Goal: Information Seeking & Learning: Learn about a topic

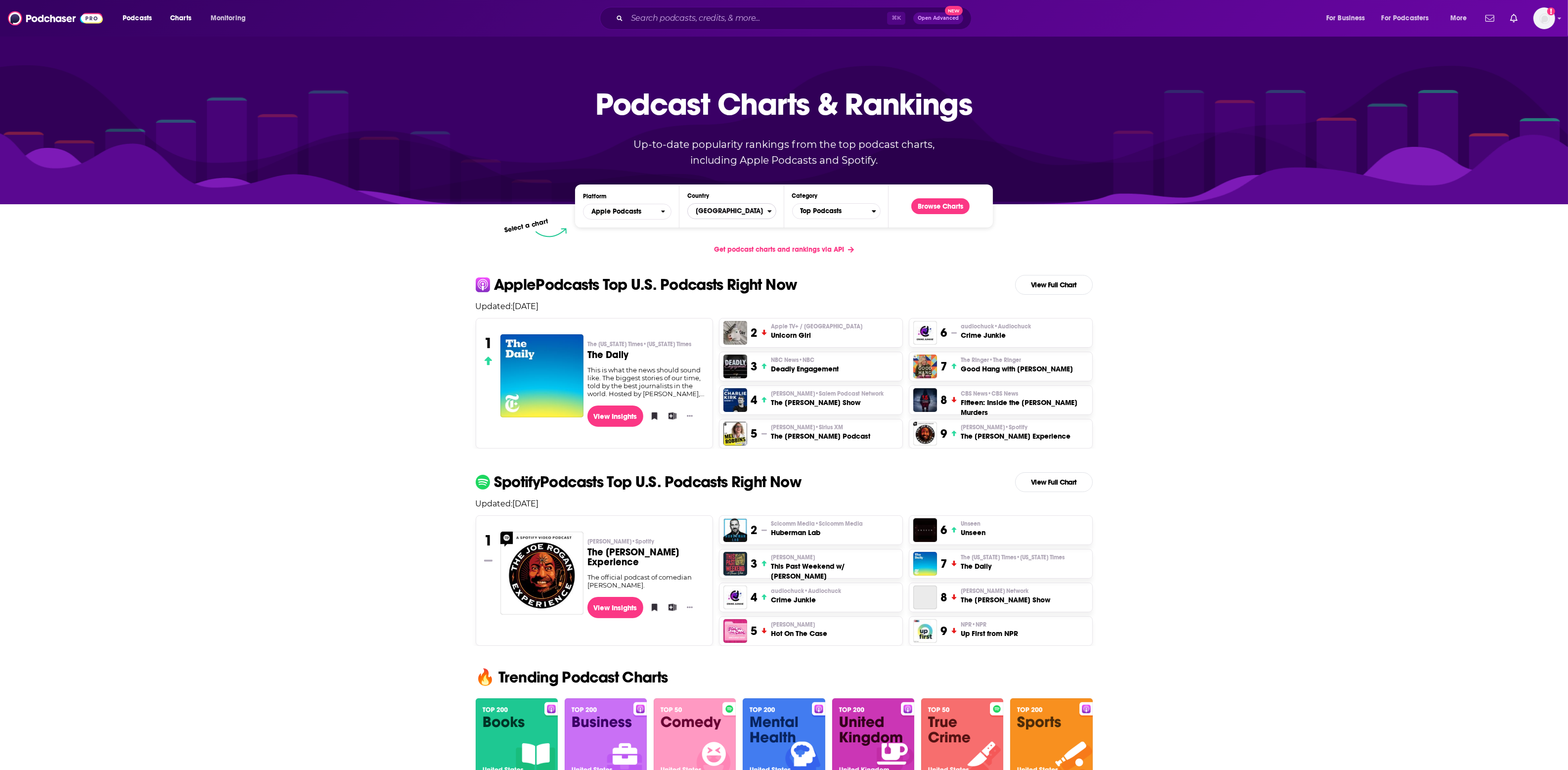
click at [718, 214] on span "[GEOGRAPHIC_DATA]" at bounding box center [727, 211] width 79 height 17
click at [724, 227] on input "Countries" at bounding box center [732, 227] width 80 height 13
type input "Singa"
click at [738, 242] on button "[GEOGRAPHIC_DATA]" at bounding box center [732, 243] width 80 height 12
click at [932, 211] on button "Browse Charts" at bounding box center [940, 206] width 58 height 16
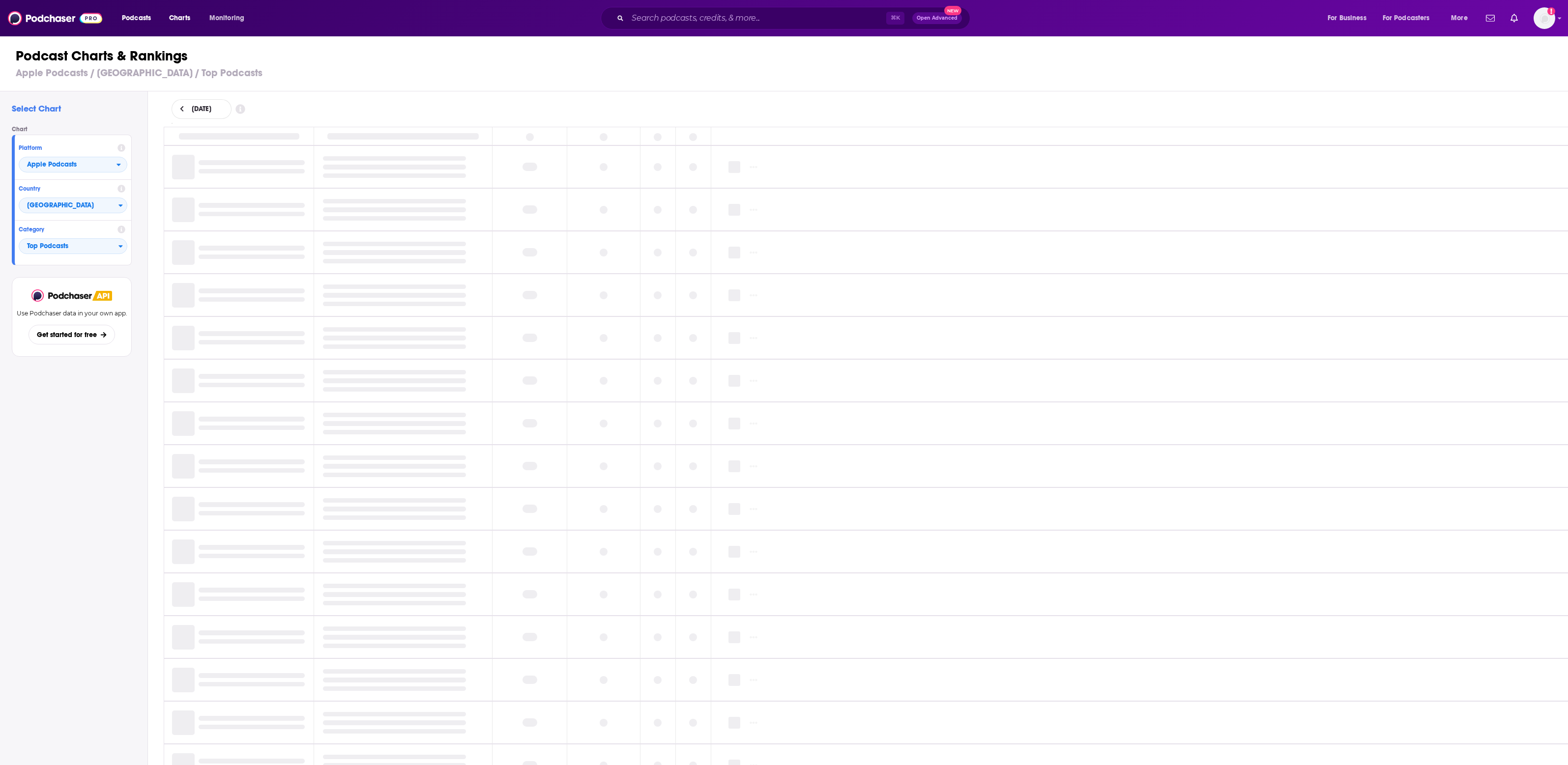
click at [121, 231] on icon at bounding box center [121, 229] width 8 height 8
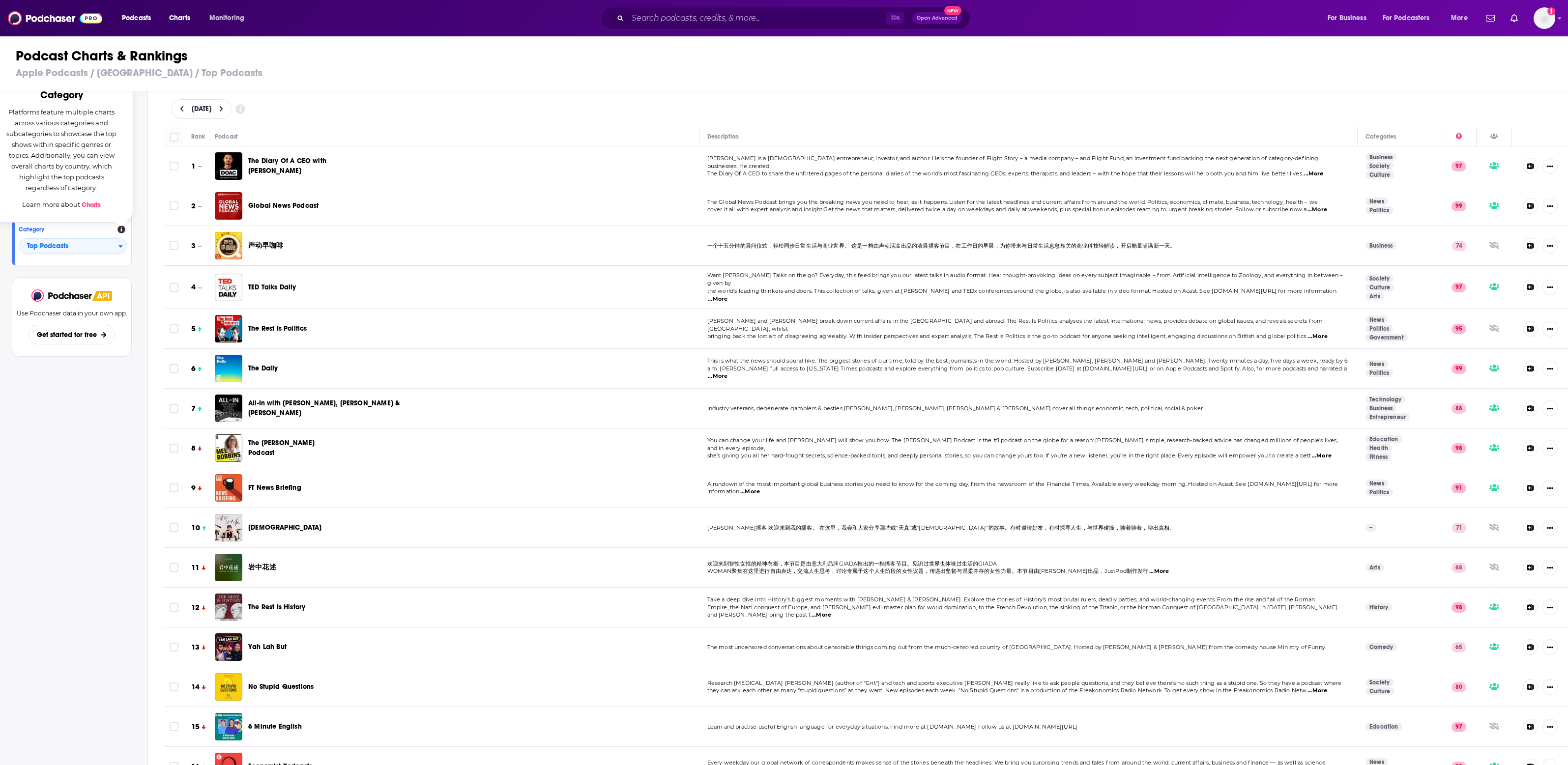
click at [56, 442] on div "Select Chart Chart Platform Apple Podcasts Country Singapore Category Category …" at bounding box center [74, 456] width 147 height 730
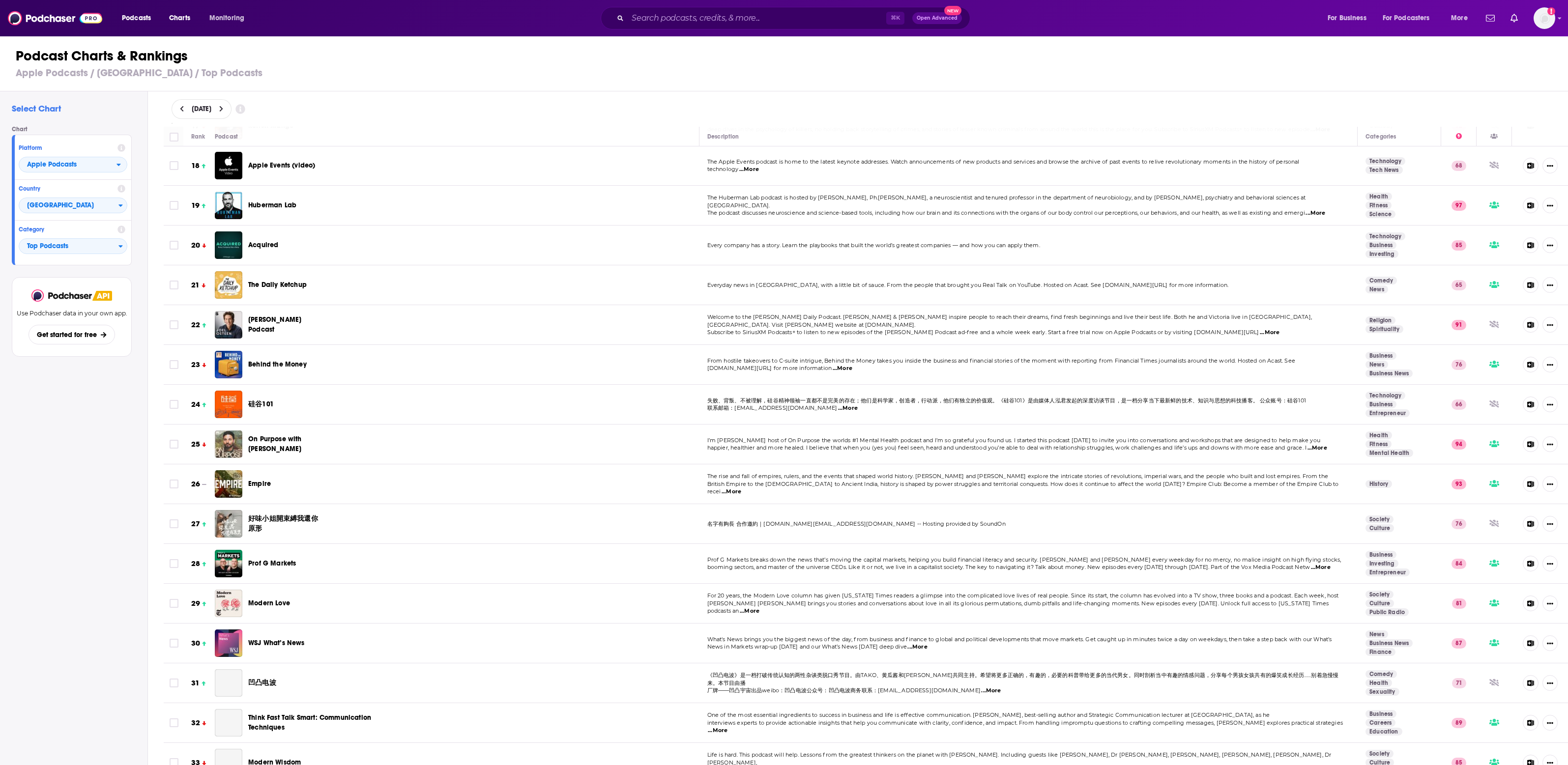
scroll to position [688, 0]
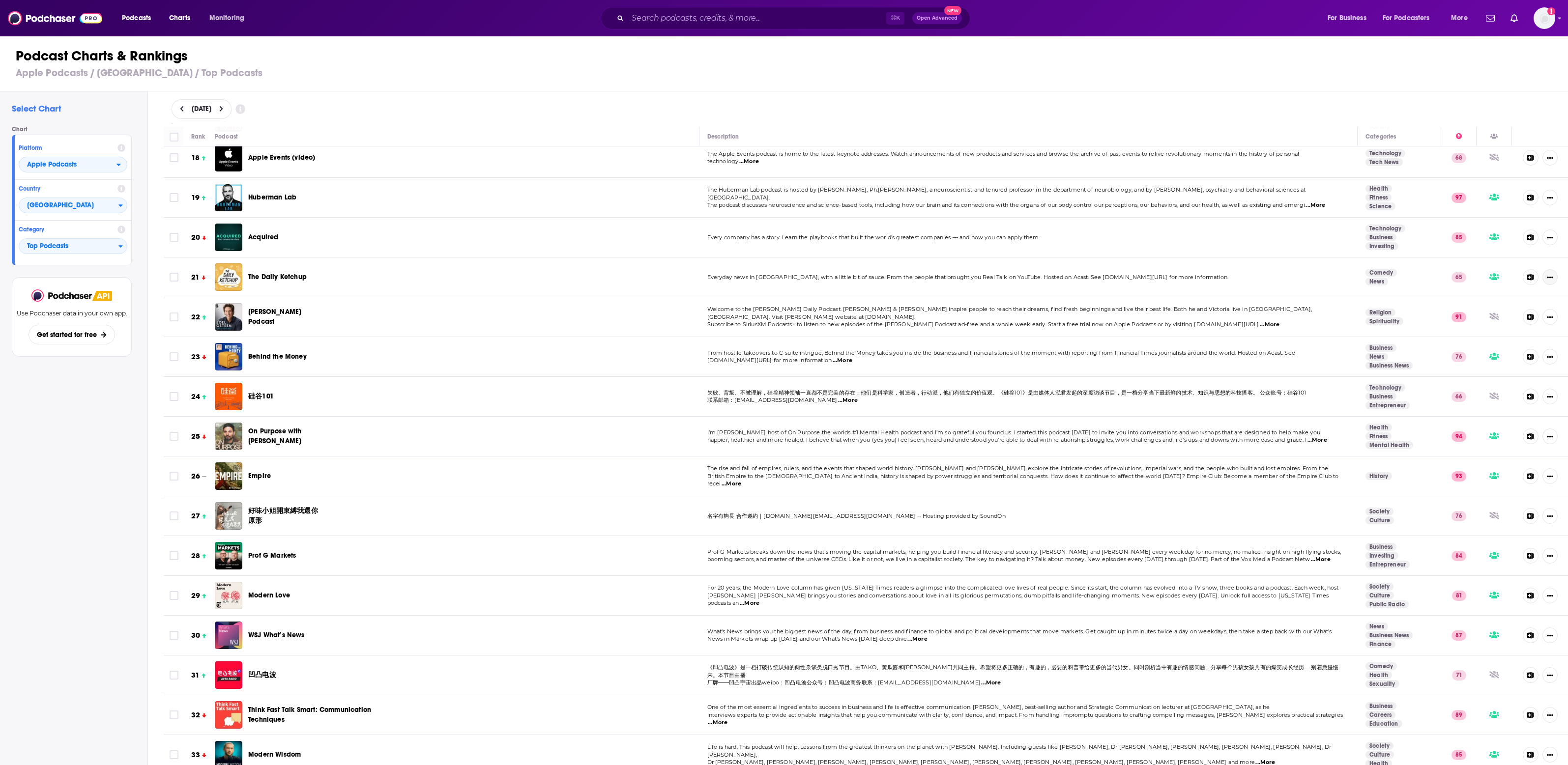
click at [1547, 277] on icon "Show More Button" at bounding box center [1550, 278] width 6 height 6
click at [1547, 277] on icon "Show More Button" at bounding box center [1550, 278] width 6 height 2
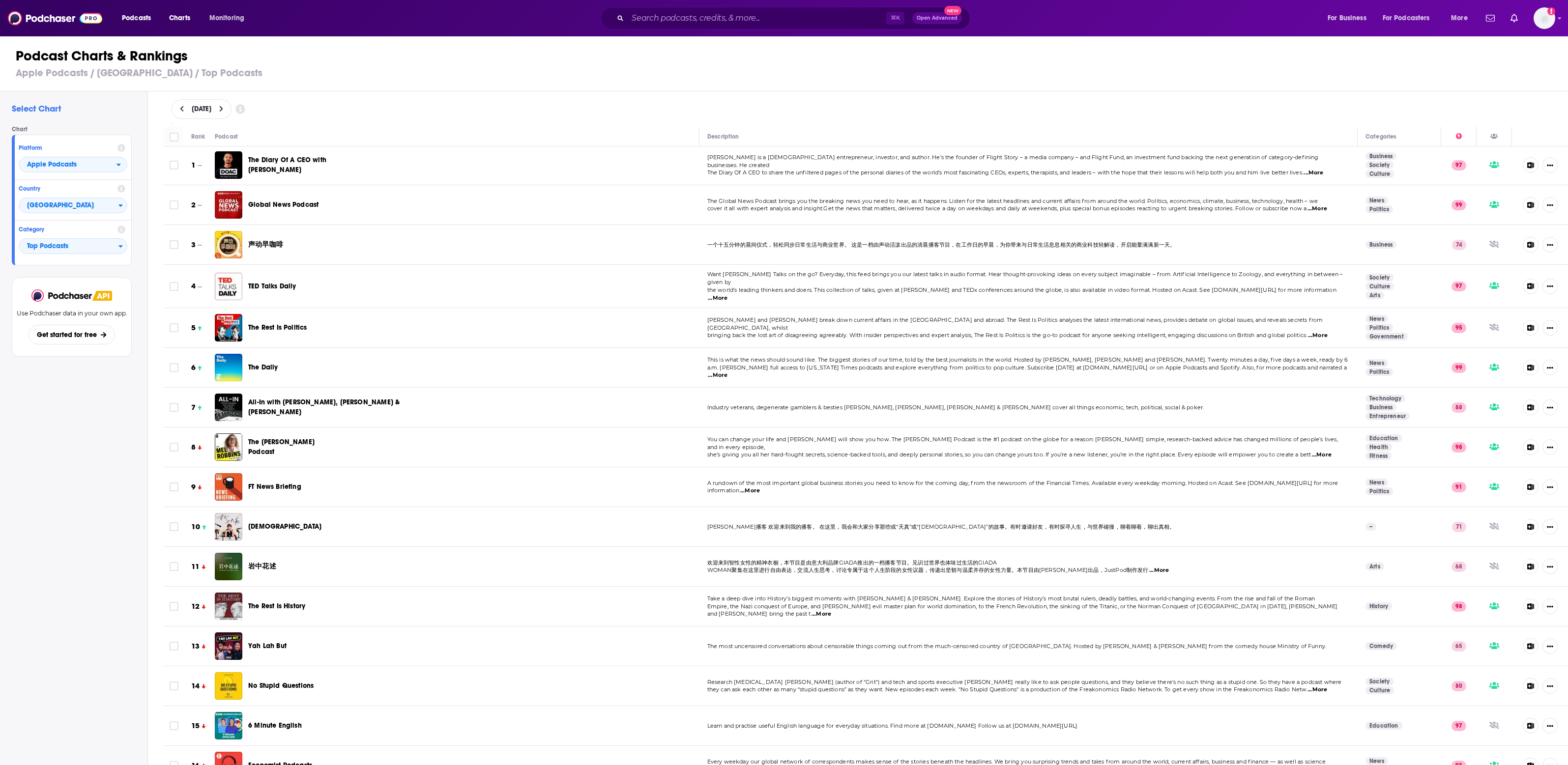
scroll to position [0, 0]
drag, startPoint x: 1473, startPoint y: 134, endPoint x: 1503, endPoint y: 136, distance: 30.1
click at [1477, 134] on div at bounding box center [1494, 136] width 35 height 12
click at [1542, 165] on button "Show More Button" at bounding box center [1550, 166] width 15 height 16
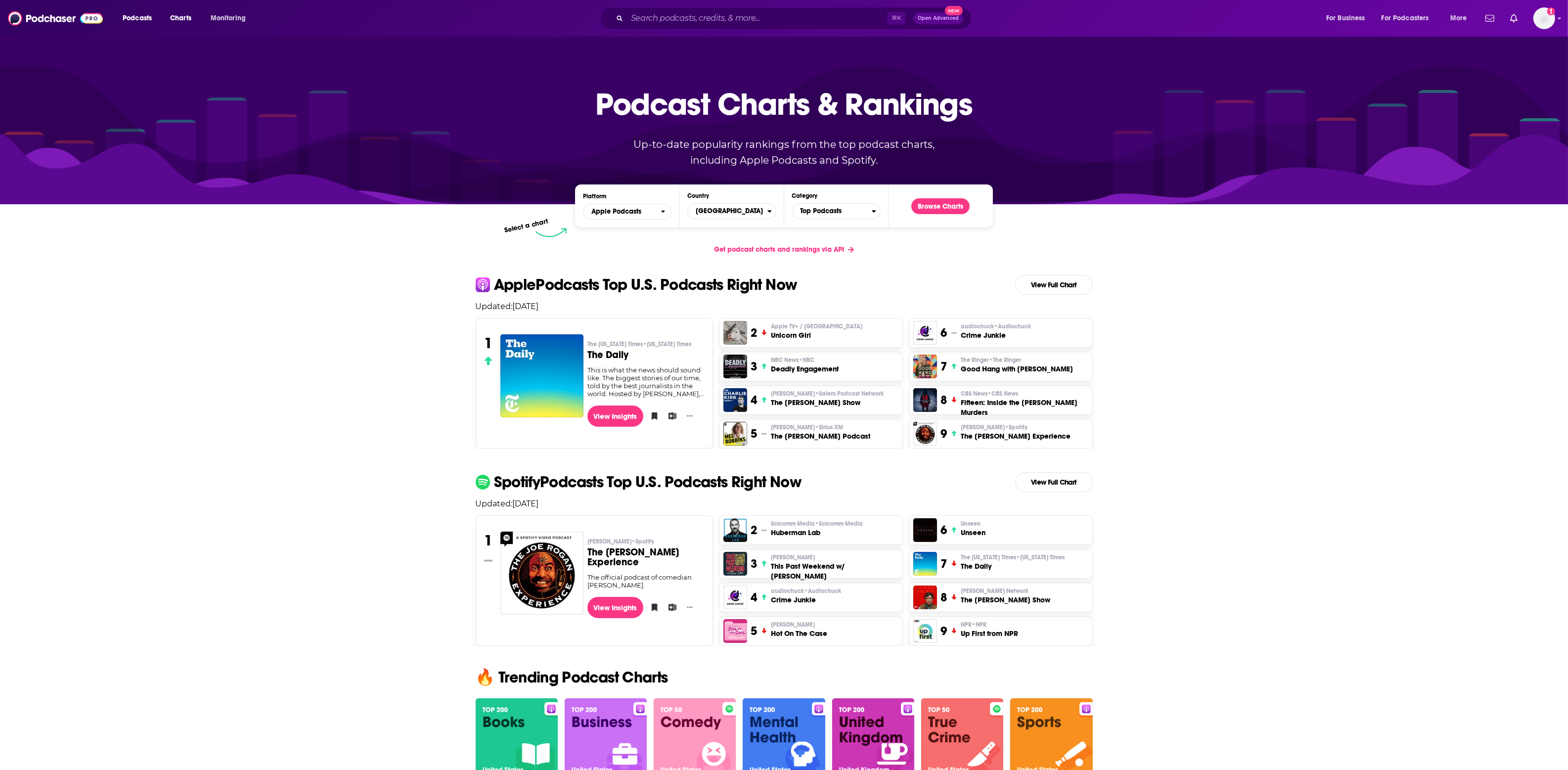
scroll to position [652, 0]
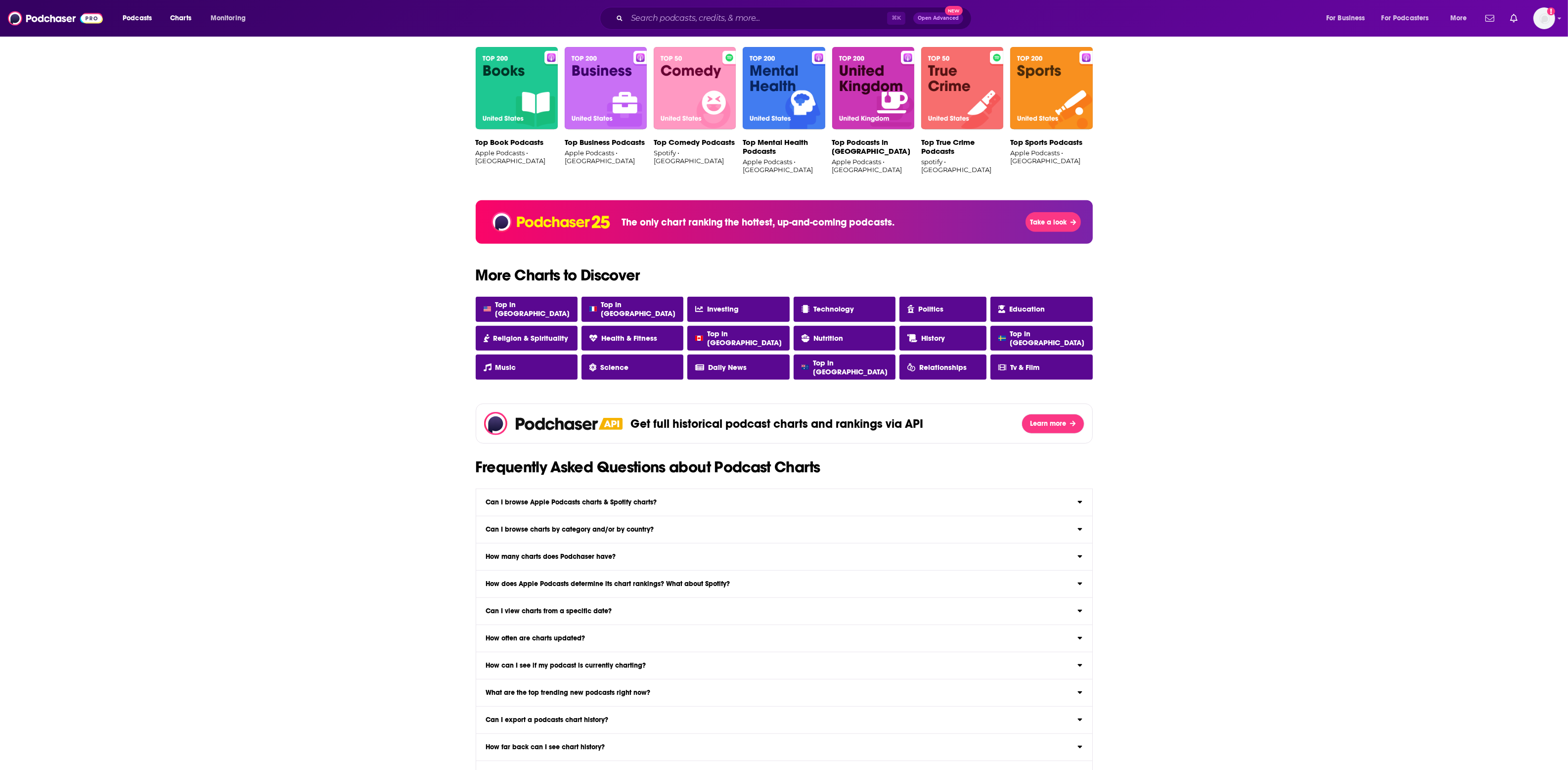
click at [179, 27] on div "Podcasts Charts Monitoring ⌘ K Open Advanced New For Business For Podcasters Mo…" at bounding box center [796, 18] width 1360 height 23
click at [182, 20] on span "Charts" at bounding box center [181, 18] width 21 height 14
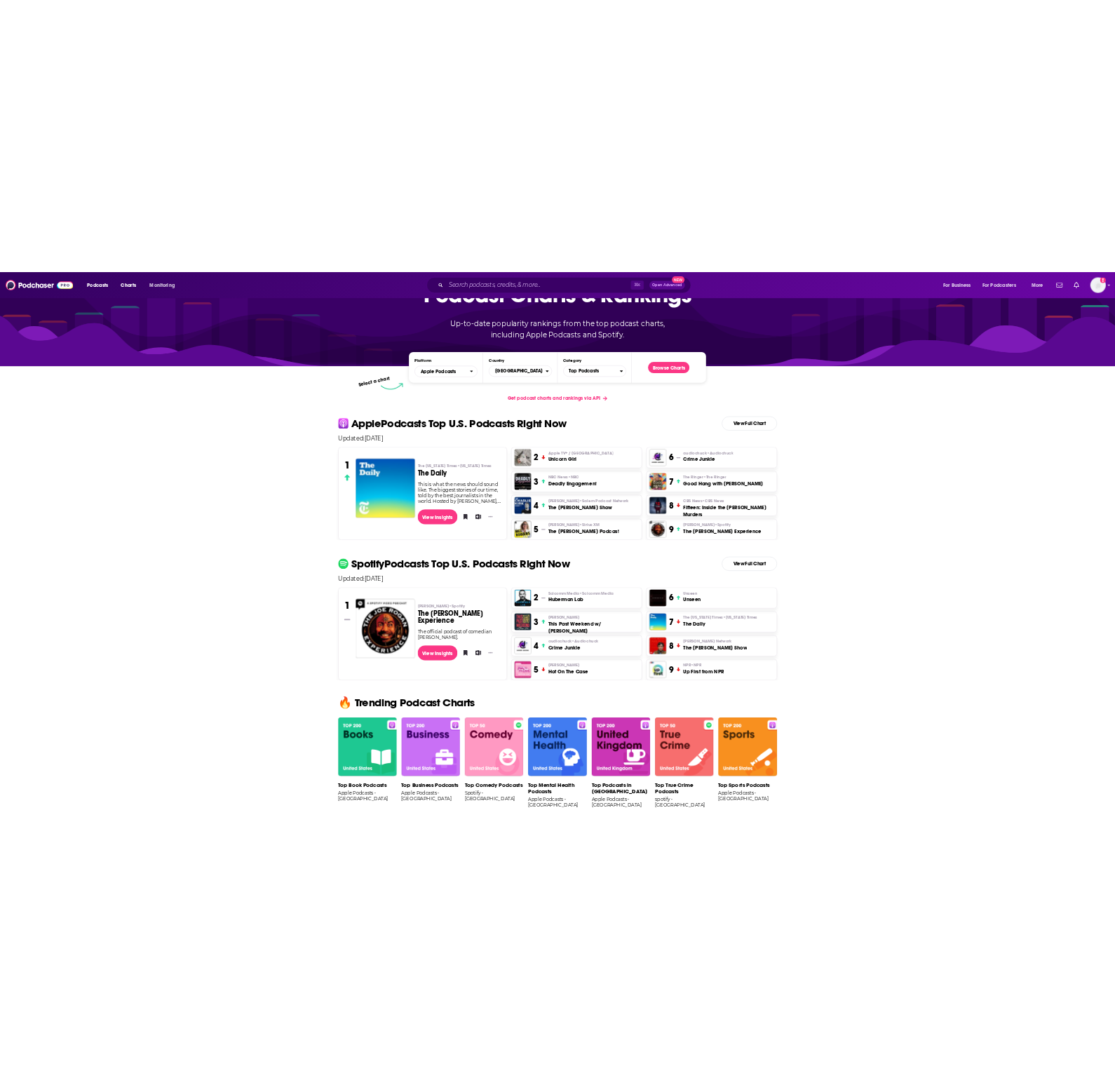
scroll to position [0, 0]
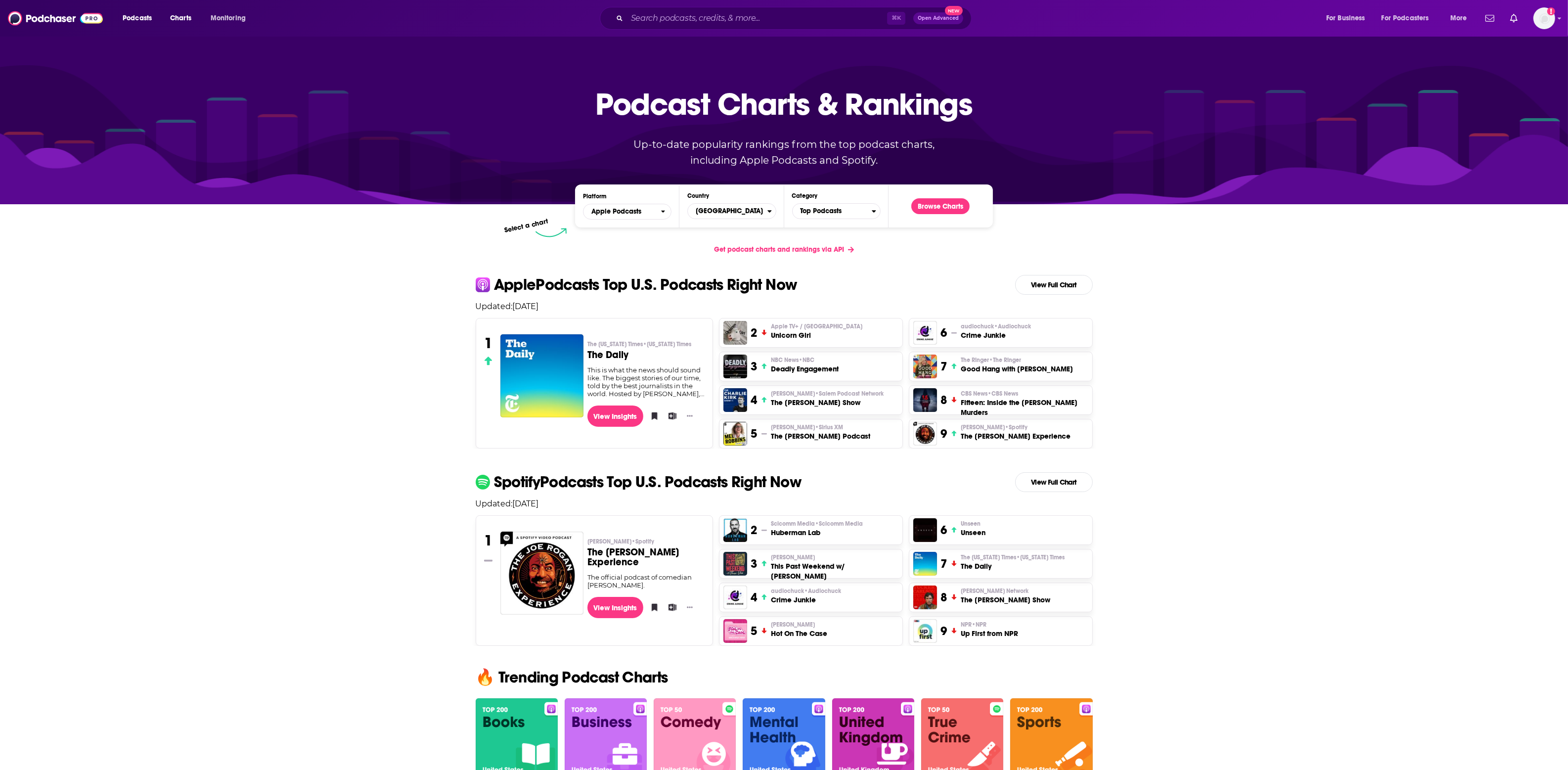
click at [931, 20] on span "Open Advanced" at bounding box center [938, 18] width 41 height 5
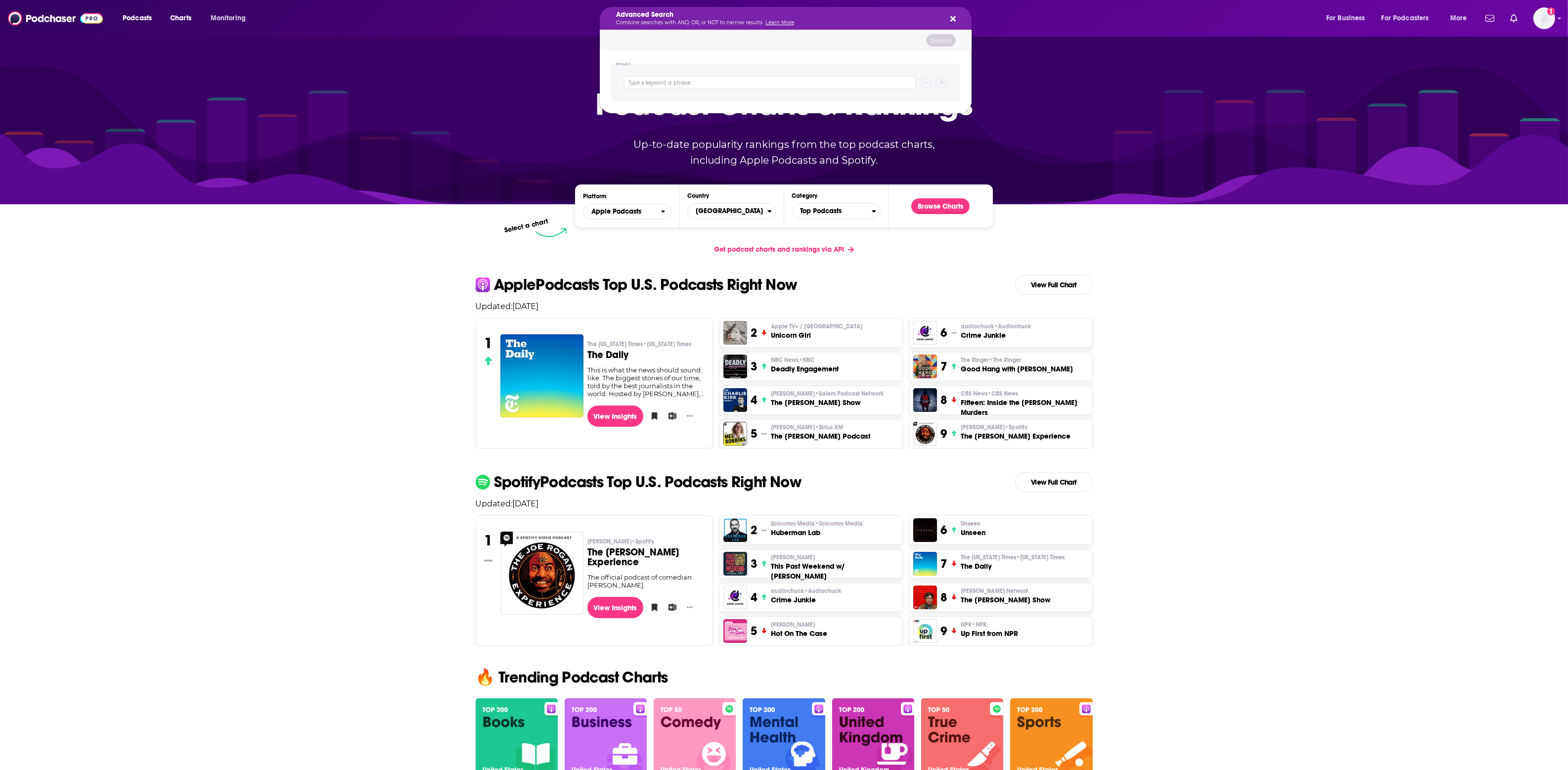
click at [955, 18] on icon "Search podcasts, credits, & more..." at bounding box center [953, 18] width 6 height 8
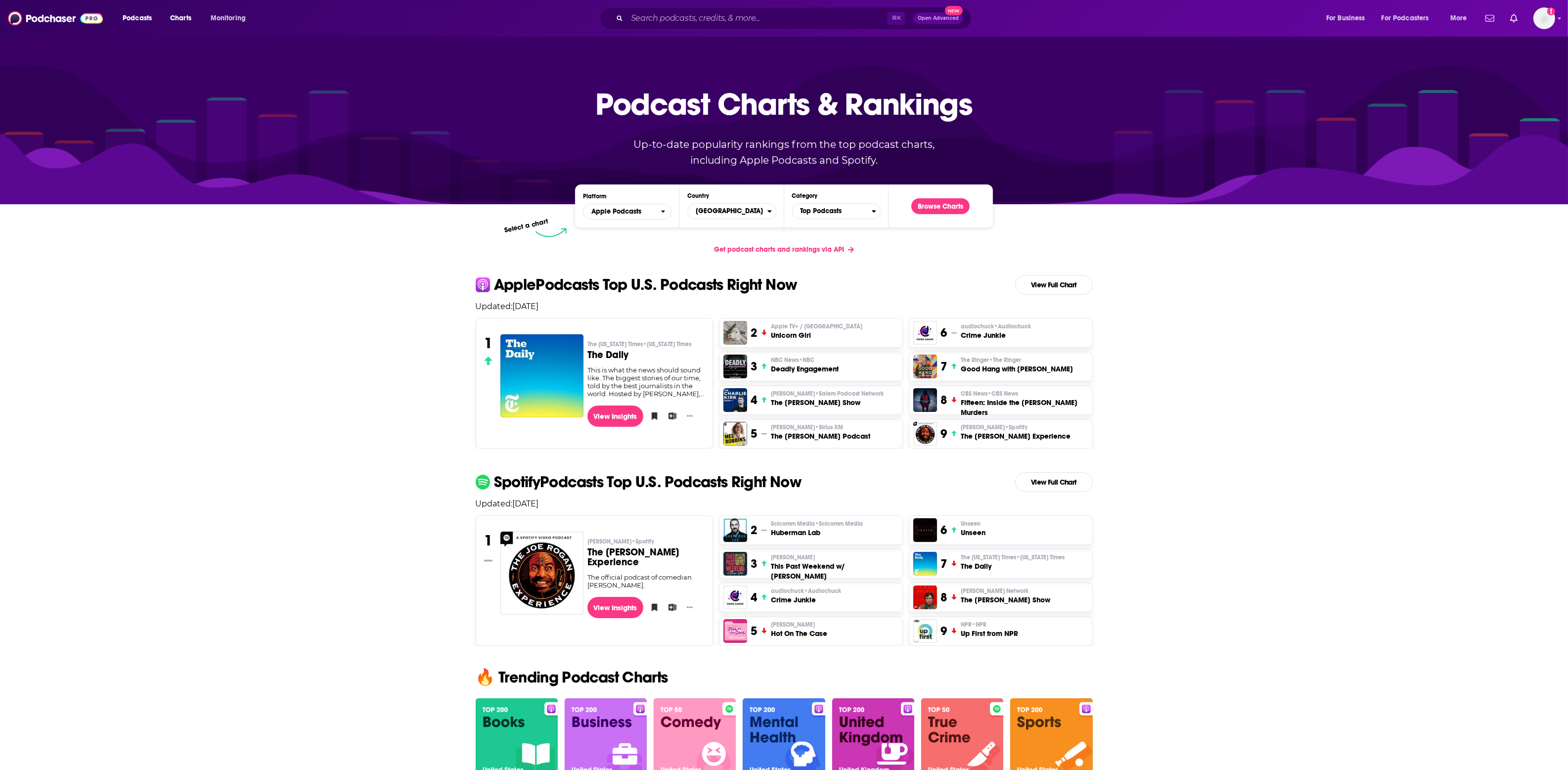
click at [895, 18] on span "⌘ K" at bounding box center [896, 18] width 18 height 13
click at [809, 247] on span "Get podcast charts and rankings via API" at bounding box center [779, 250] width 130 height 9
click at [1049, 283] on link "View Full Chart" at bounding box center [1054, 285] width 78 height 20
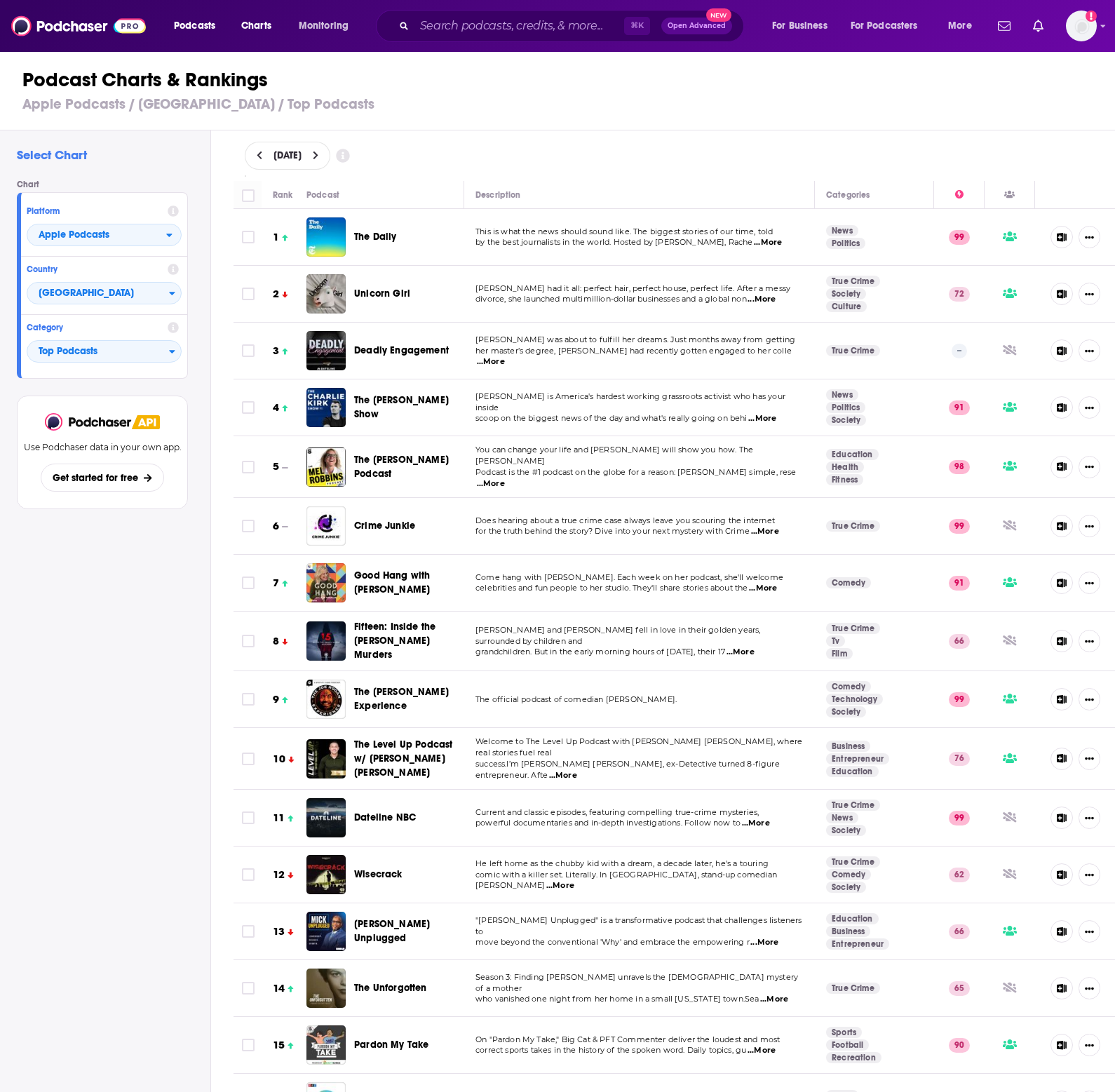
scroll to position [461, 0]
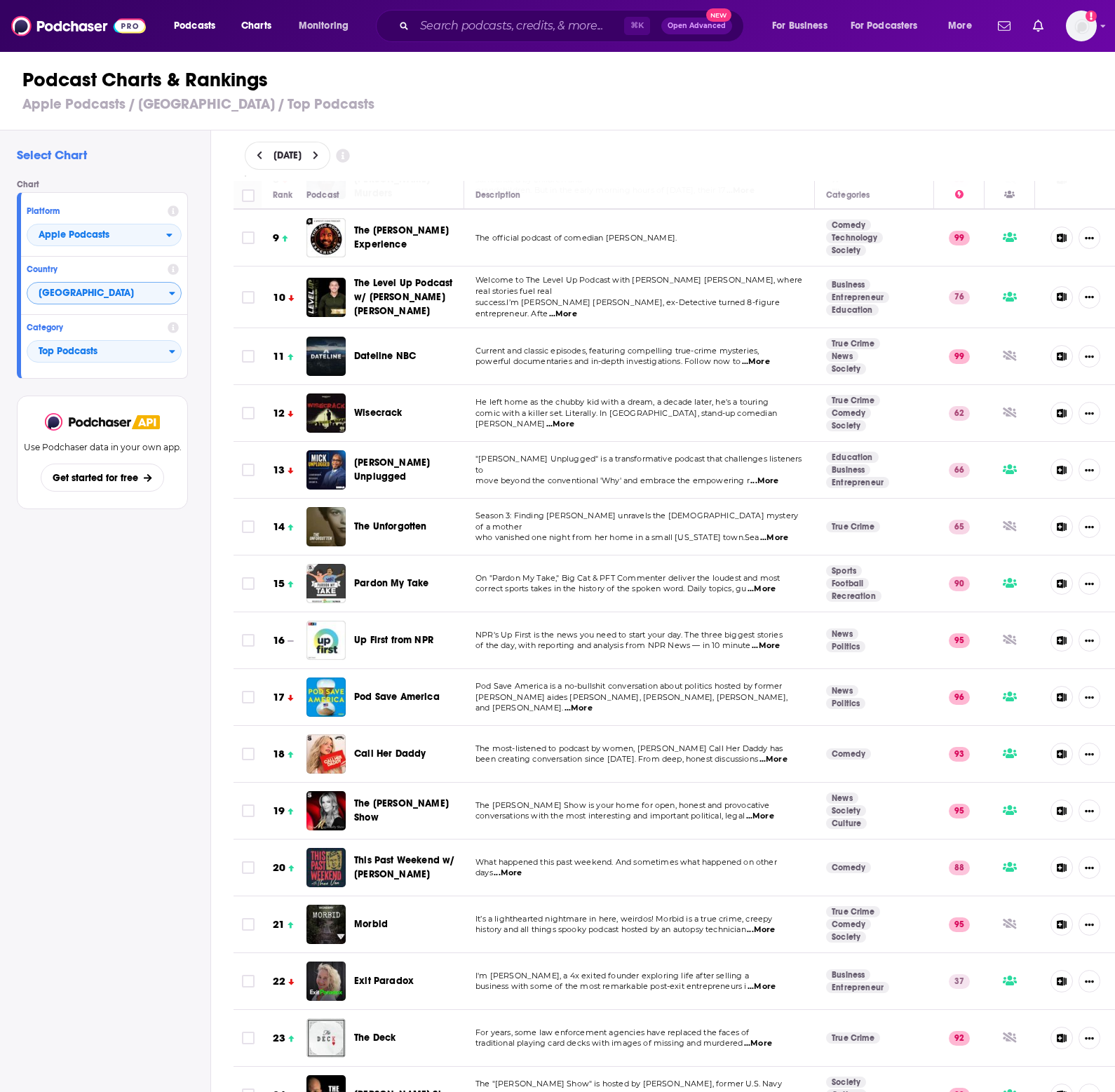
drag, startPoint x: 100, startPoint y: 308, endPoint x: 112, endPoint y: 295, distance: 17.7
click at [101, 308] on div "Country [GEOGRAPHIC_DATA]" at bounding box center [103, 286] width 166 height 58
click at [112, 295] on span "[GEOGRAPHIC_DATA]" at bounding box center [97, 294] width 142 height 23
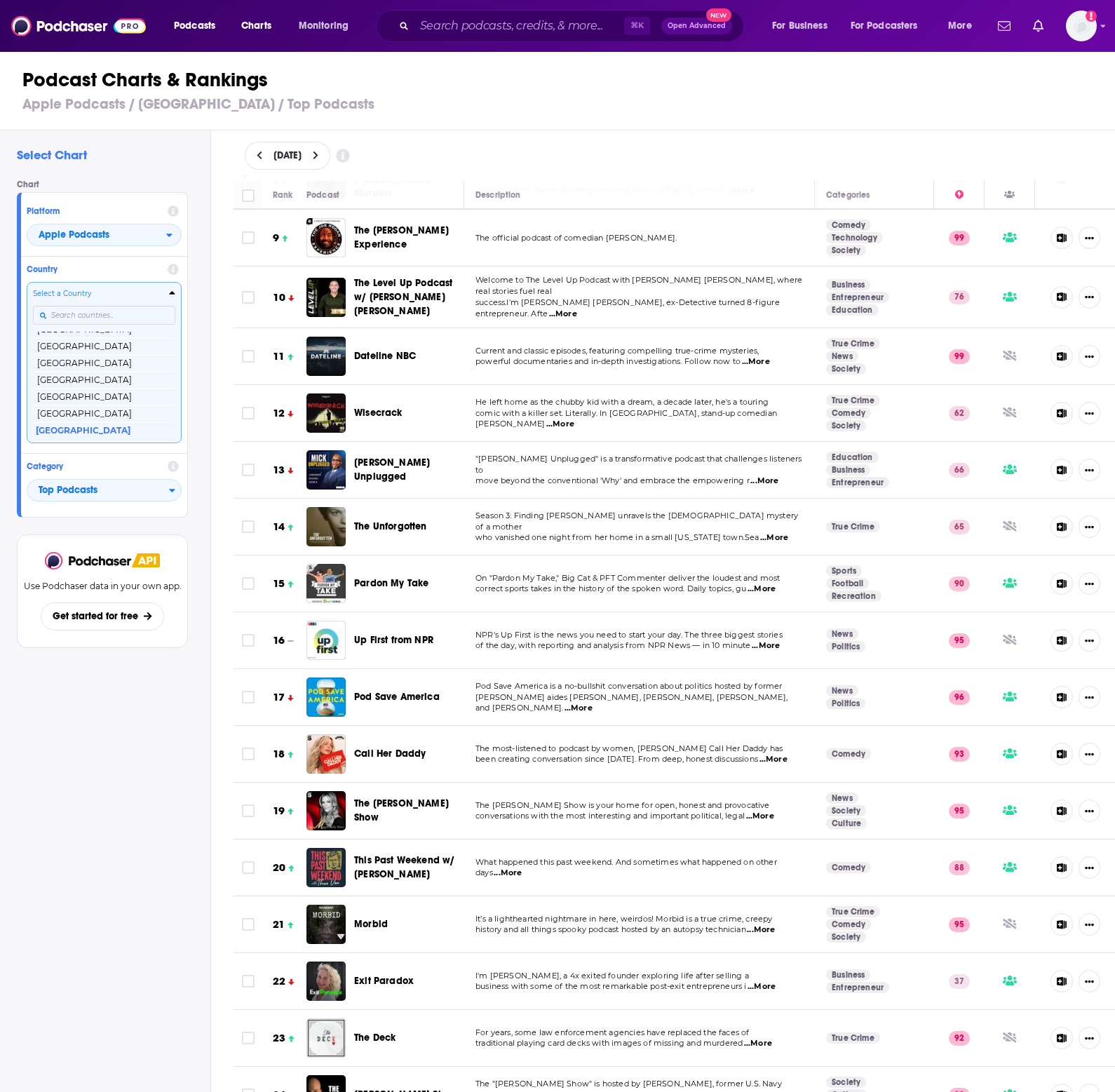
click at [112, 313] on input "Countries" at bounding box center [104, 315] width 142 height 19
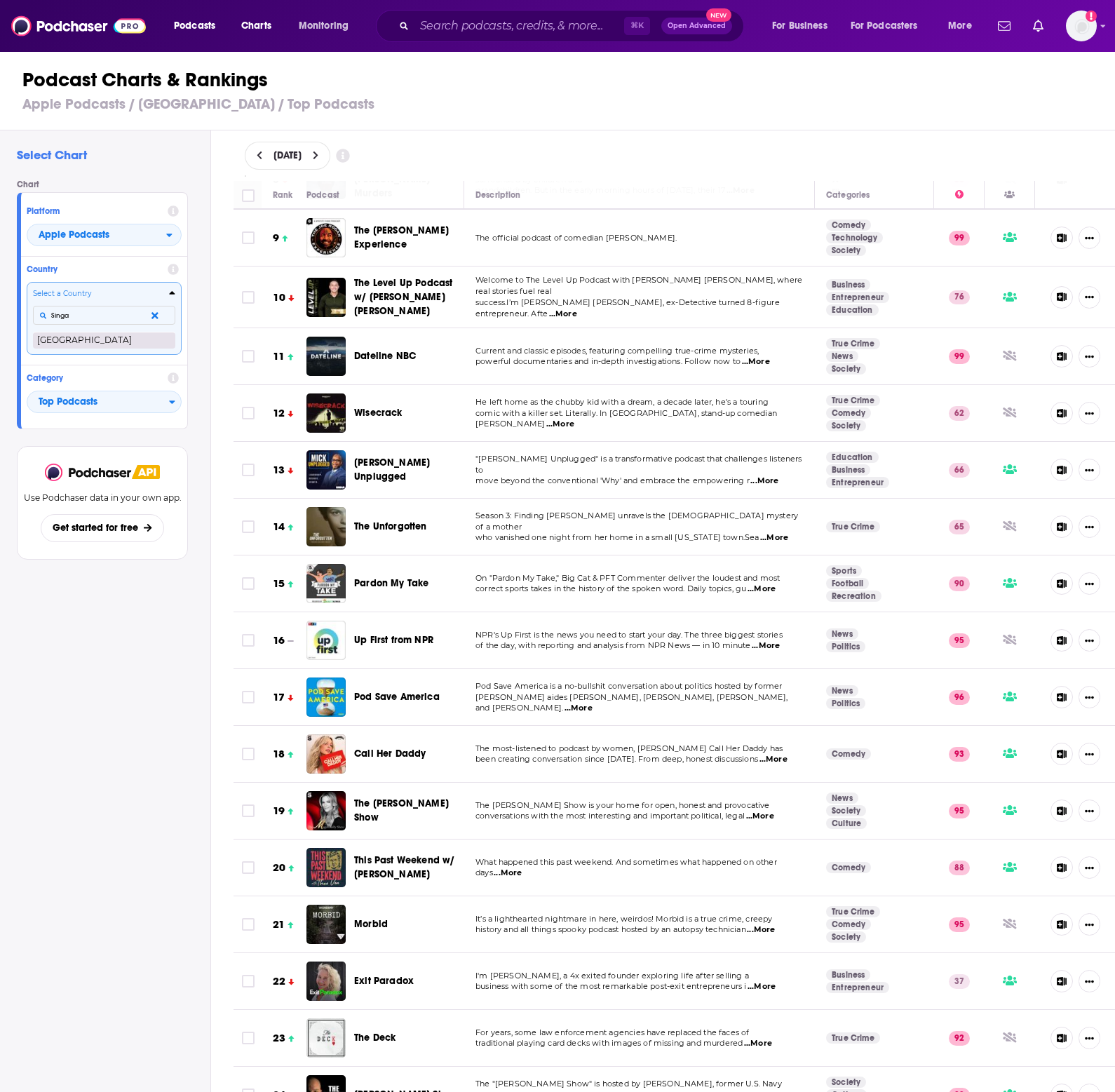
type input "Singa"
click at [90, 339] on button "[GEOGRAPHIC_DATA]" at bounding box center [104, 340] width 142 height 17
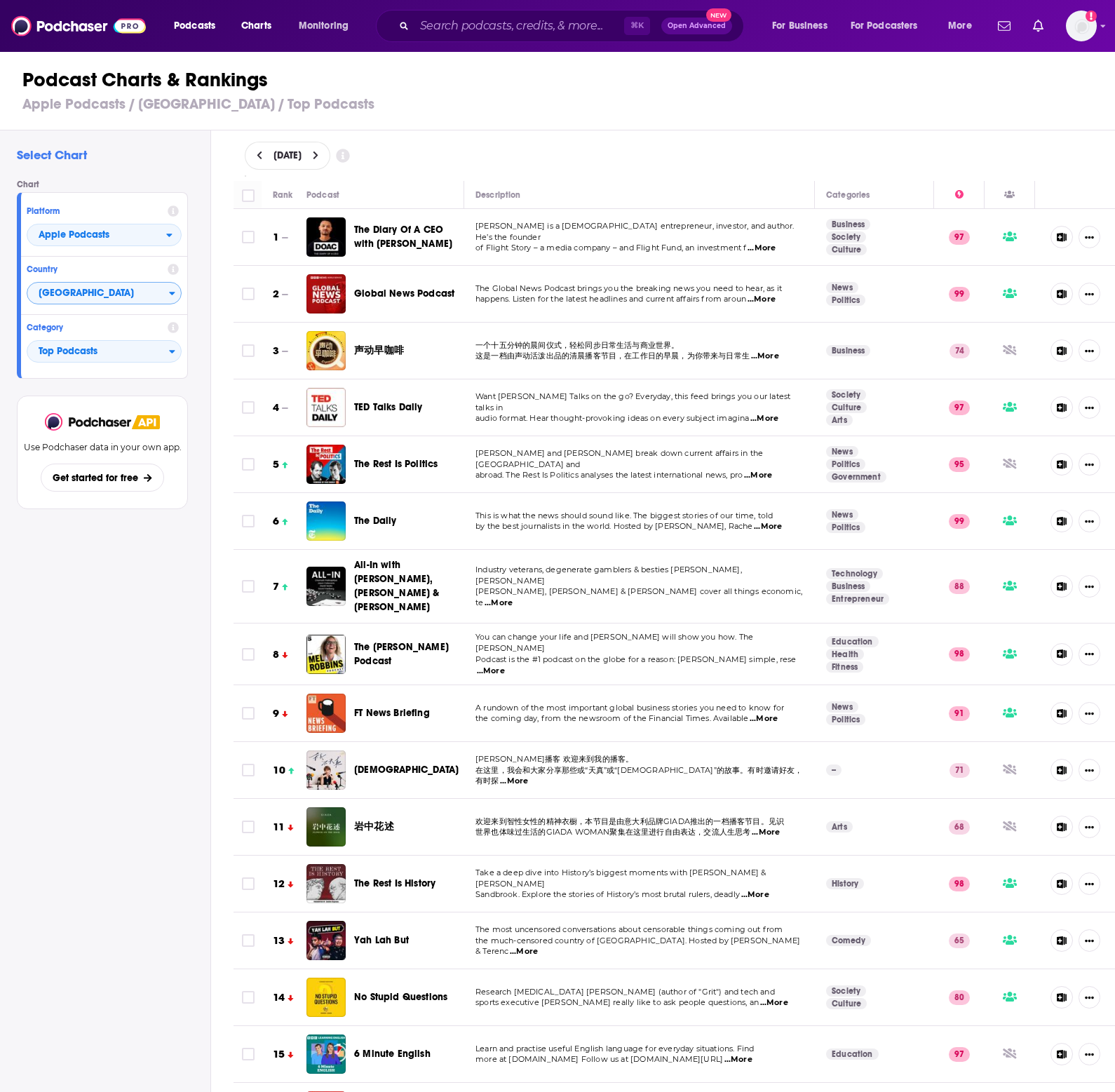
click at [172, 272] on icon at bounding box center [173, 269] width 11 height 11
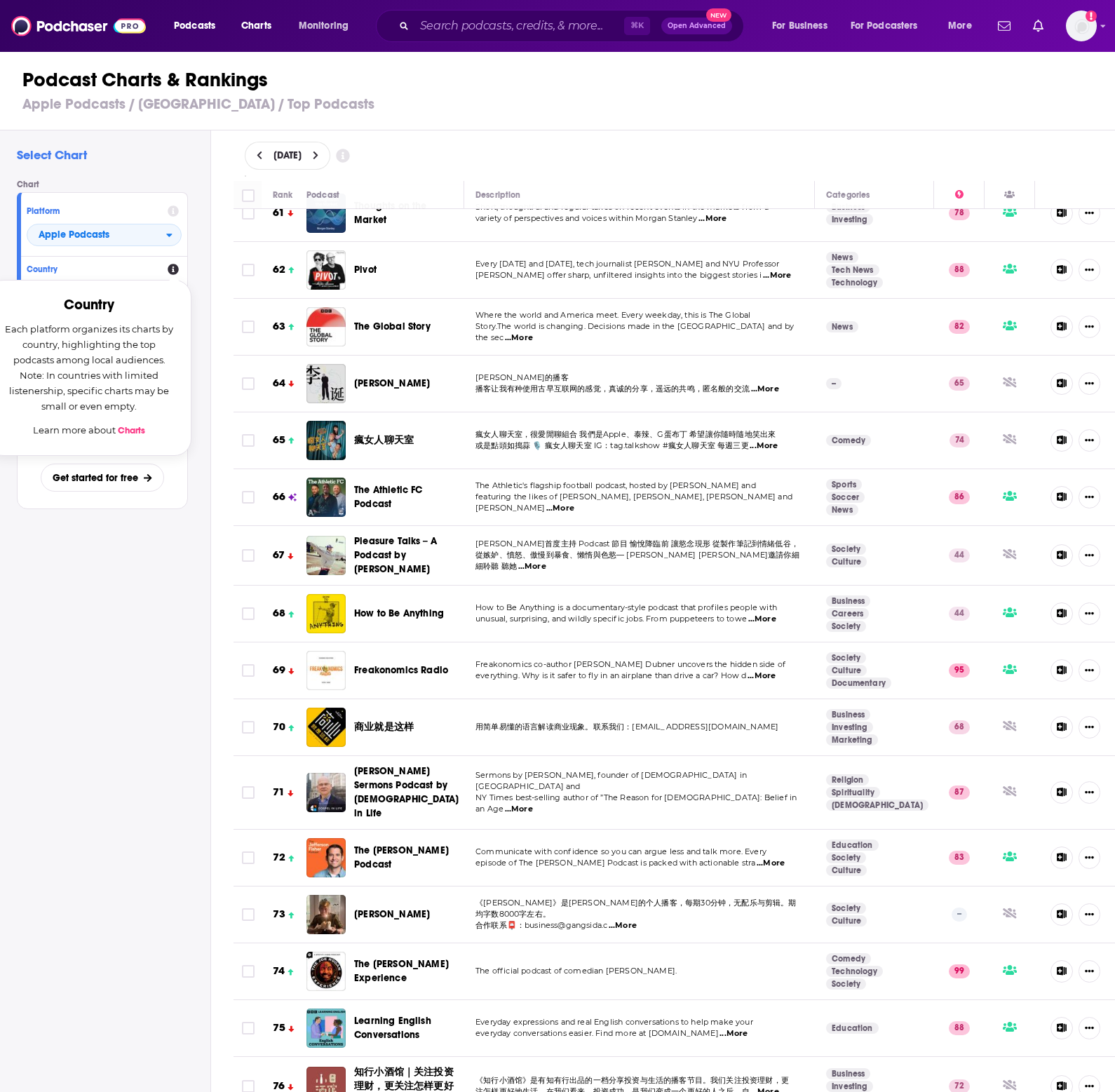
scroll to position [3722, 0]
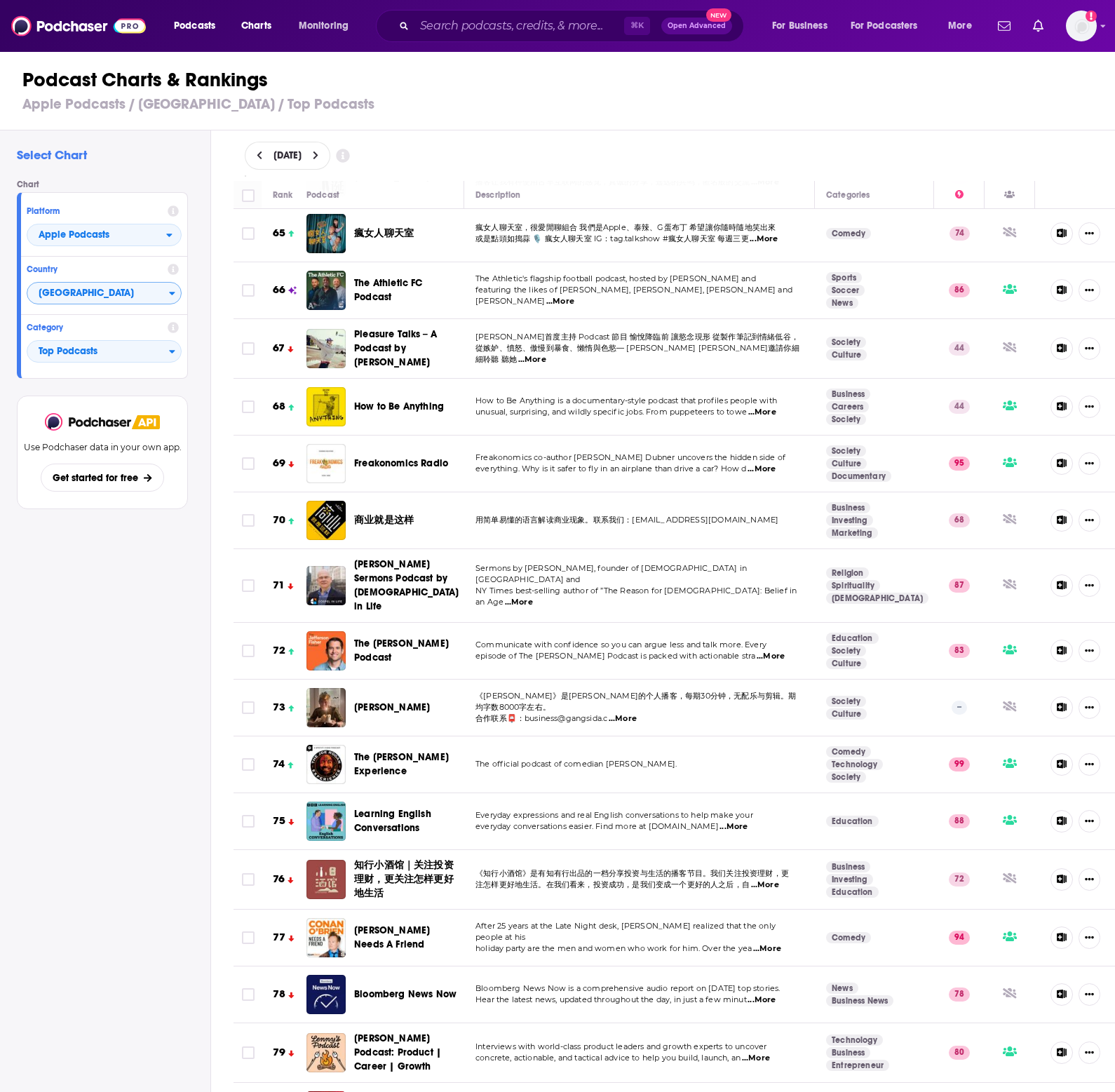
click at [255, 155] on button at bounding box center [260, 156] width 15 height 12
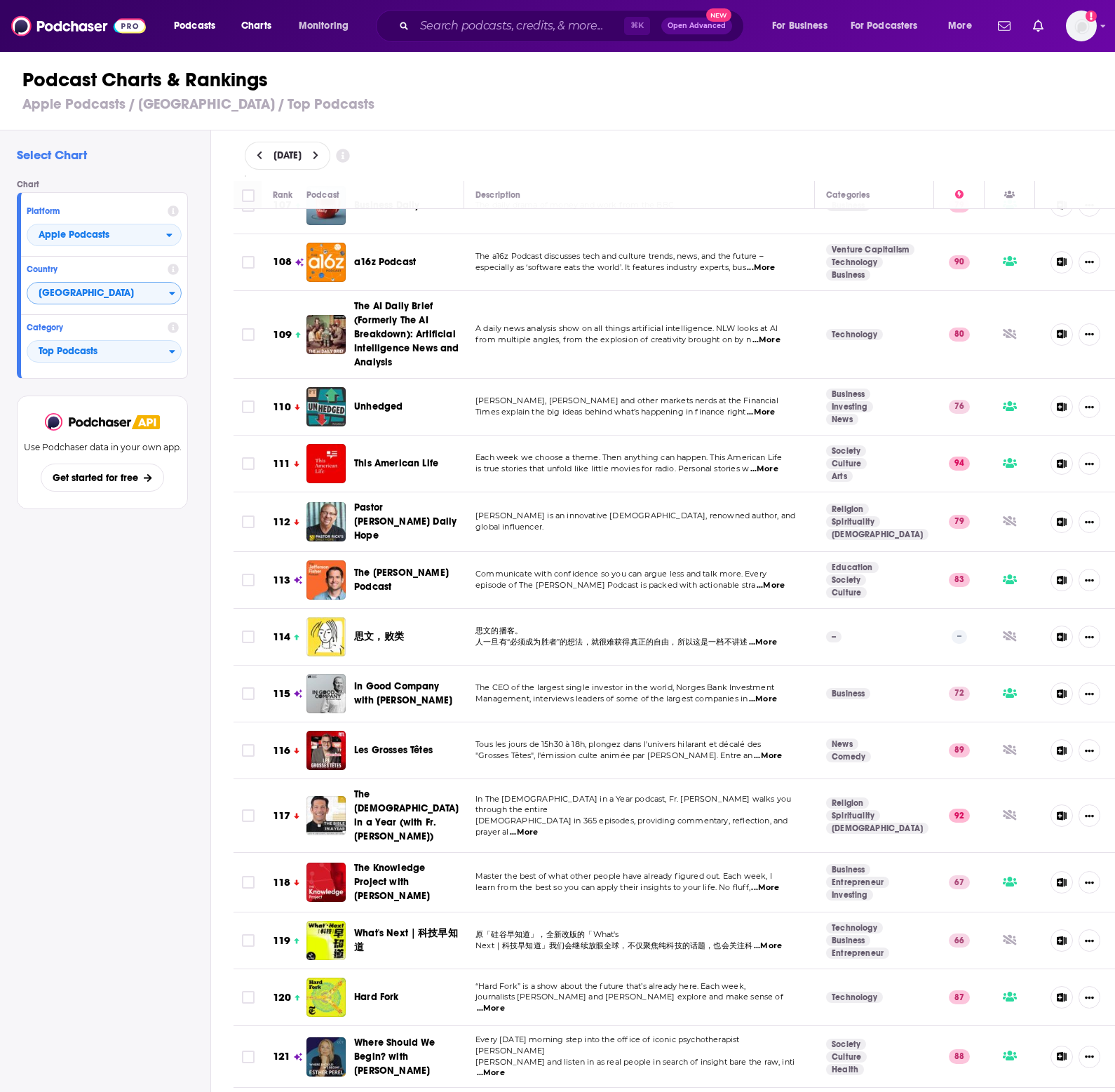
scroll to position [6591, 0]
